Goal: Find specific page/section: Find specific page/section

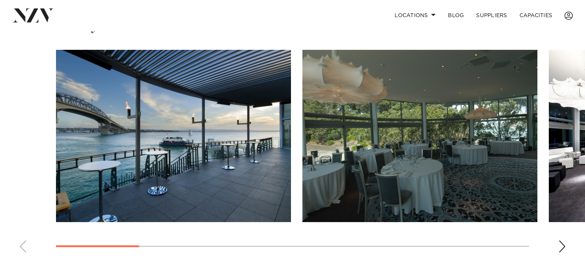
scroll to position [529, 0]
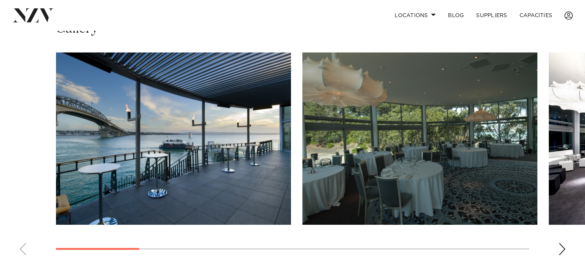
click at [559, 243] on div "Next slide" at bounding box center [562, 249] width 8 height 12
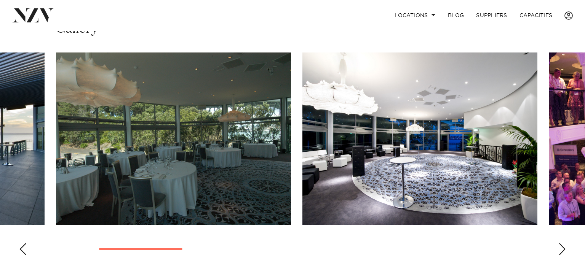
click at [559, 228] on swiper-container at bounding box center [292, 157] width 585 height 209
click at [561, 243] on div "Next slide" at bounding box center [562, 249] width 8 height 12
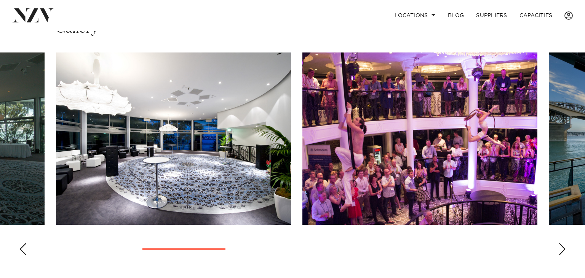
click at [561, 243] on div "Next slide" at bounding box center [562, 249] width 8 height 12
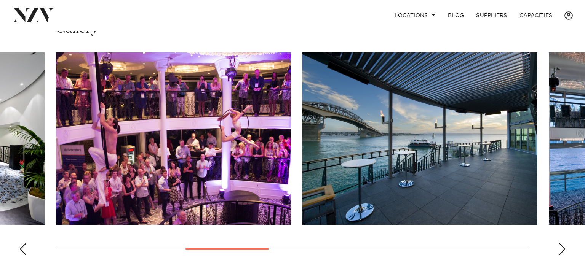
click at [561, 243] on div "Next slide" at bounding box center [562, 249] width 8 height 12
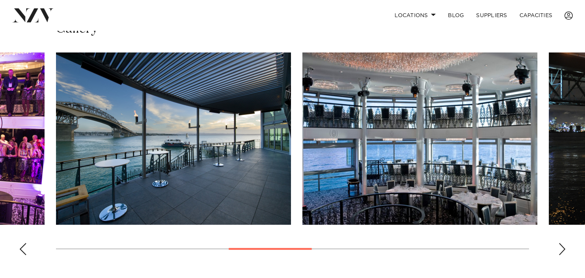
click at [369, 161] on img "6 / 11" at bounding box center [419, 139] width 235 height 172
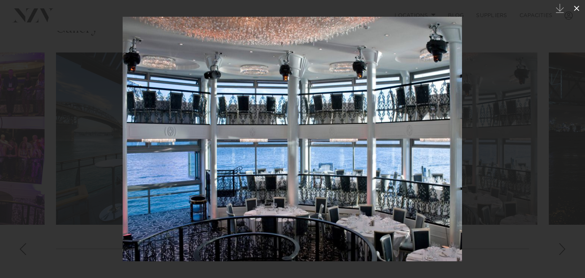
click at [575, 11] on icon at bounding box center [576, 8] width 9 height 9
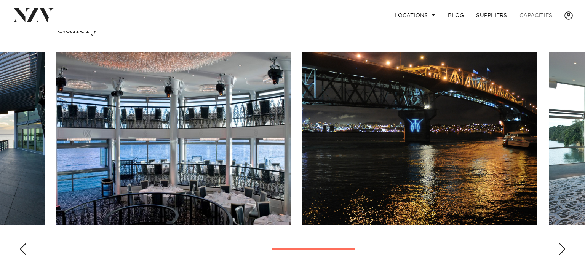
click at [526, 15] on link "Capacities" at bounding box center [535, 15] width 45 height 16
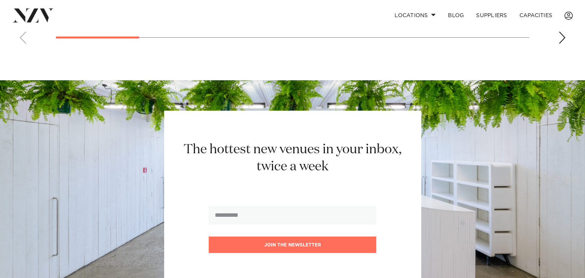
scroll to position [957, 0]
